Goal: Check status: Check status

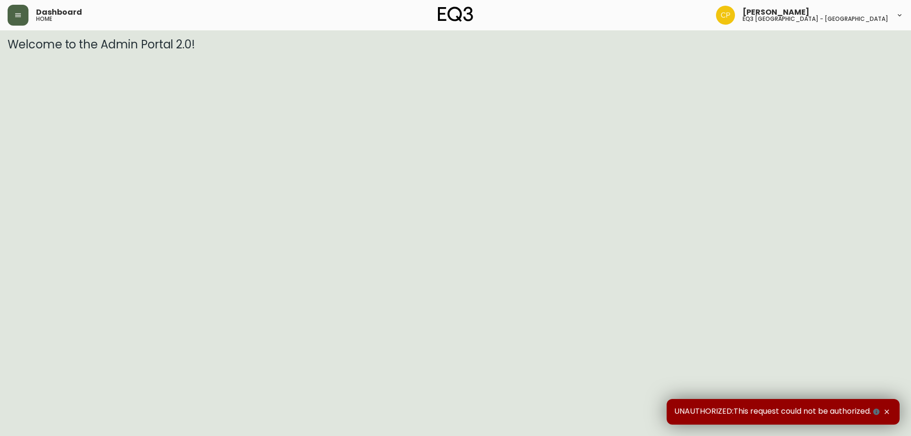
click at [19, 16] on icon "button" at bounding box center [18, 15] width 8 height 8
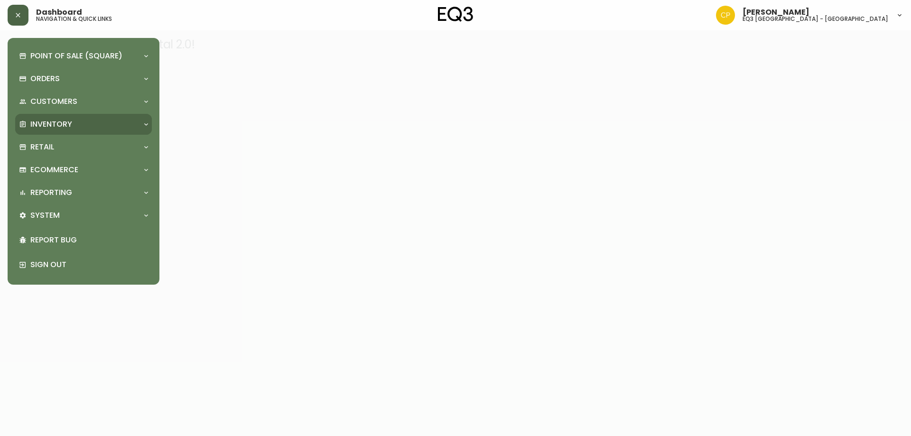
click at [104, 131] on div "Inventory" at bounding box center [83, 124] width 137 height 21
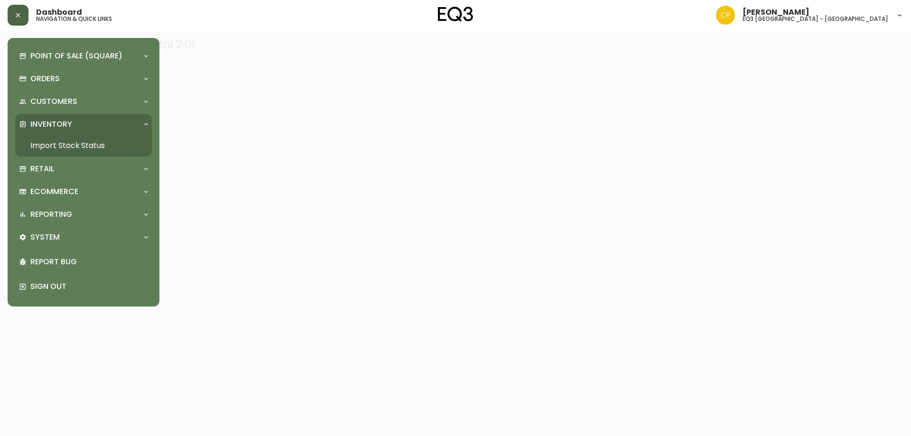
click at [99, 145] on link "Import Stock Status" at bounding box center [83, 146] width 137 height 22
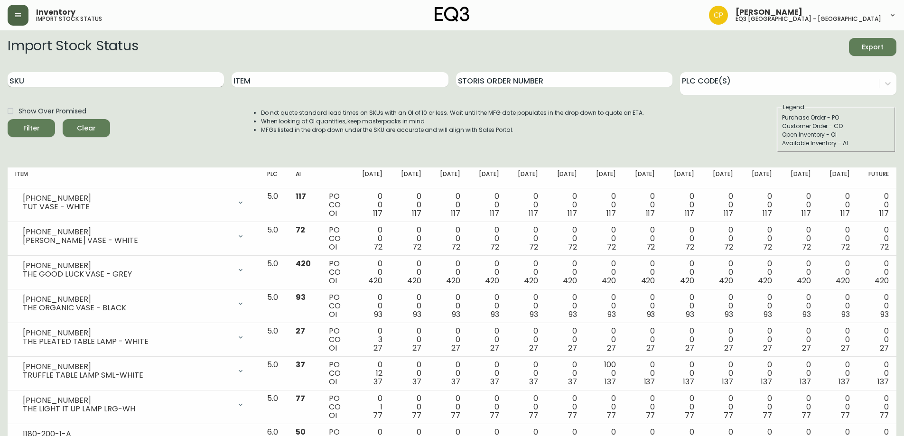
click at [110, 73] on input "SKU" at bounding box center [116, 79] width 216 height 15
paste input "[PHONE_NUMBER]"
type input "[PHONE_NUMBER]"
click at [8, 119] on button "Filter" at bounding box center [31, 128] width 47 height 18
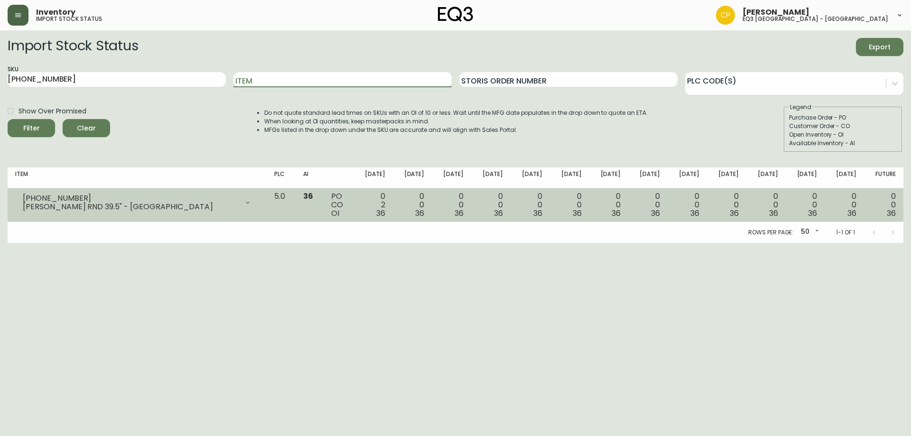
click at [319, 210] on td "36" at bounding box center [310, 205] width 28 height 34
